Goal: Complete application form

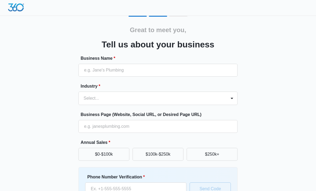
scroll to position [0, 0]
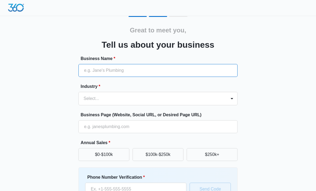
click at [95, 71] on input "Business Name *" at bounding box center [157, 70] width 159 height 13
type input "M"
type input "Mv custom interior cabinets"
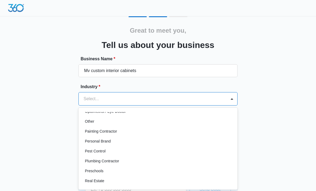
scroll to position [311, 0]
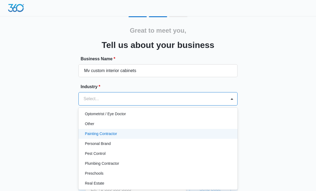
click at [191, 130] on div "Painting Contractor" at bounding box center [157, 134] width 159 height 10
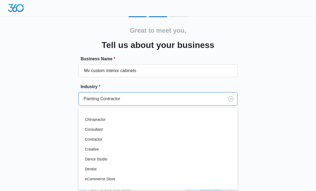
scroll to position [67, 0]
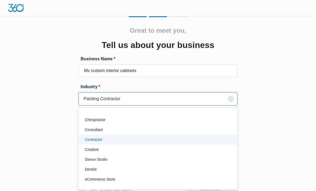
click at [107, 140] on div "Contractor" at bounding box center [157, 140] width 145 height 6
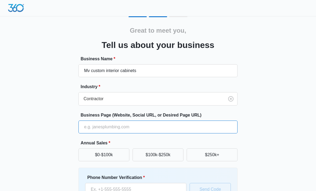
click at [175, 127] on input "Business Page (Website, Social URL, or Desired Page URL)" at bounding box center [157, 126] width 159 height 13
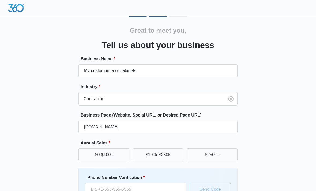
click at [272, 140] on div "Great to meet you, Tell us about your business Business Name * Mv custom interi…" at bounding box center [158, 124] width 300 height 217
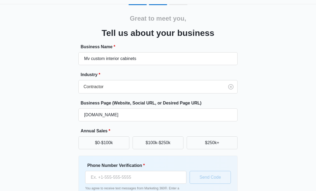
scroll to position [13, 0]
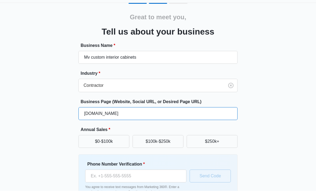
click at [82, 114] on input "[DOMAIN_NAME]" at bounding box center [157, 113] width 159 height 13
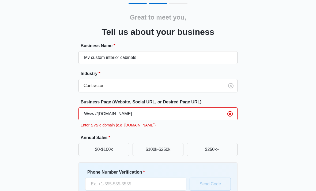
click at [84, 115] on input "Www.//[DOMAIN_NAME]" at bounding box center [157, 113] width 159 height 13
click at [160, 114] on input "httWww.//[DOMAIN_NAME]" at bounding box center [157, 113] width 159 height 13
type input "httWww.//[DOMAIN_NAME]"
click at [183, 133] on form "Business Name * Mv custom interior cabinets Industry * Contractor Business Page…" at bounding box center [157, 136] width 159 height 186
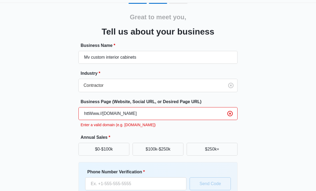
click at [231, 114] on icon "Clear" at bounding box center [230, 114] width 6 height 6
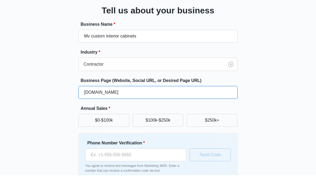
scroll to position [20, 0]
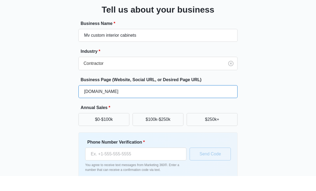
type input "[DOMAIN_NAME]"
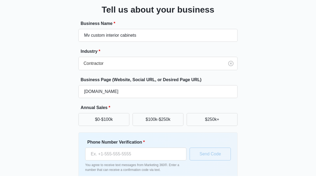
click at [108, 128] on button "$0-$100k" at bounding box center [103, 134] width 51 height 13
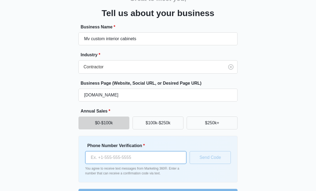
click at [159, 157] on input "Phone Number Verification *" at bounding box center [135, 157] width 101 height 13
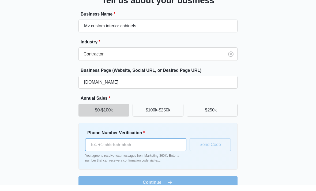
scroll to position [49, 0]
